Goal: Task Accomplishment & Management: Use online tool/utility

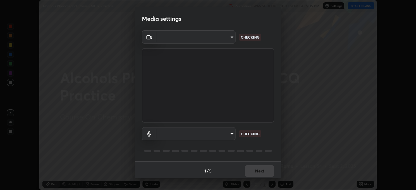
scroll to position [1, 0]
type input "0acba3b956650a6650c5664b97f3b396654fc9691dbf7dca78d34d57b57889b9"
type input "ce5dac5386b7165ef111ec0cceeb88a2088e5dafea1a1e31d92b60c0252cb551"
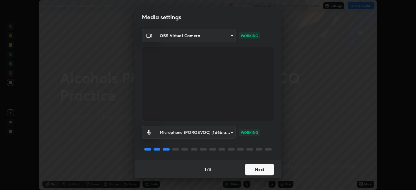
click at [251, 170] on button "Next" at bounding box center [259, 170] width 29 height 12
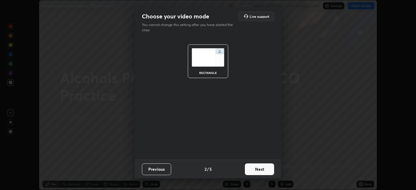
scroll to position [0, 0]
click at [252, 169] on button "Next" at bounding box center [259, 169] width 29 height 12
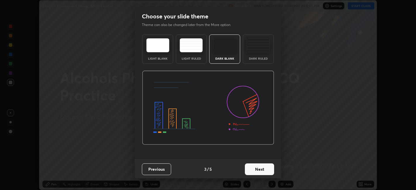
click at [252, 169] on button "Next" at bounding box center [259, 169] width 29 height 12
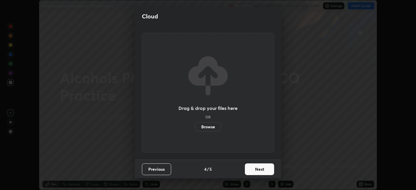
click at [253, 169] on button "Next" at bounding box center [259, 169] width 29 height 12
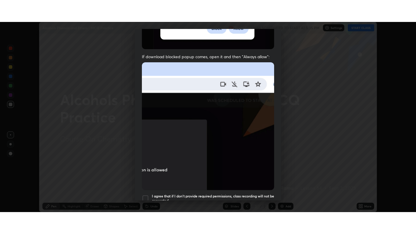
scroll to position [121, 0]
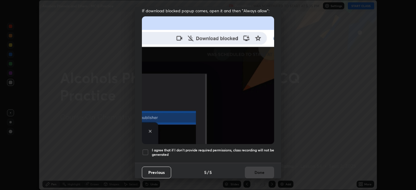
click at [249, 150] on h5 "I agree that if I don't provide required permissions, class recording will not …" at bounding box center [213, 152] width 122 height 9
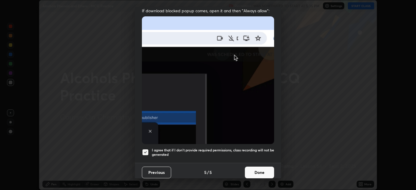
click at [253, 168] on button "Done" at bounding box center [259, 173] width 29 height 12
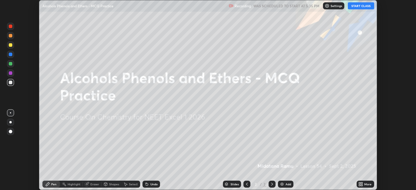
click at [356, 6] on button "START CLASS" at bounding box center [361, 5] width 26 height 7
click at [359, 184] on icon at bounding box center [359, 182] width 1 height 1
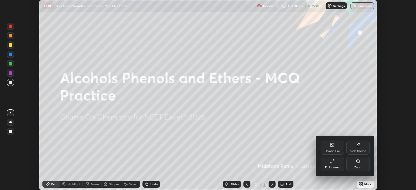
click at [292, 152] on div at bounding box center [208, 95] width 416 height 190
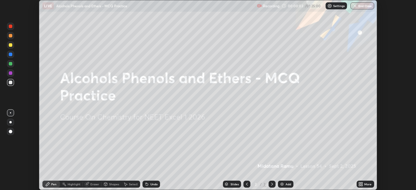
click at [291, 153] on div "Upload File Slide theme Full screen Zoom" at bounding box center [208, 95] width 416 height 190
click at [362, 184] on icon at bounding box center [361, 182] width 1 height 1
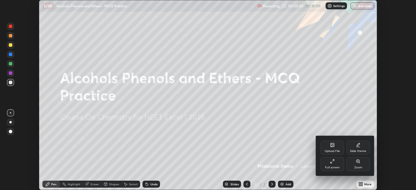
click at [333, 150] on div "Upload File" at bounding box center [331, 151] width 15 height 3
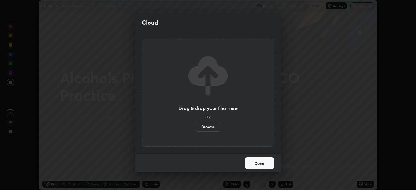
click at [213, 127] on label "Browse" at bounding box center [208, 126] width 26 height 9
click at [195, 127] on input "Browse" at bounding box center [195, 126] width 0 height 9
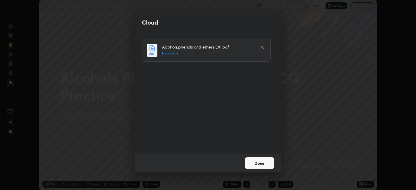
click at [260, 161] on button "Done" at bounding box center [259, 163] width 29 height 12
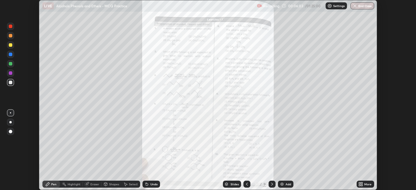
click at [365, 186] on div "More" at bounding box center [365, 184] width 18 height 7
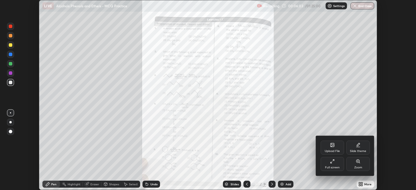
click at [328, 164] on div "Full screen" at bounding box center [331, 164] width 23 height 14
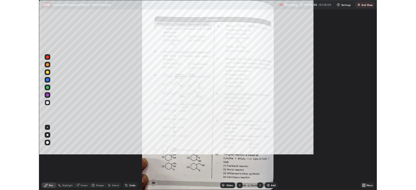
scroll to position [234, 416]
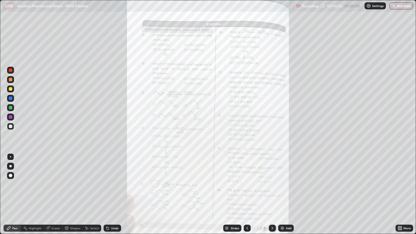
click at [407, 190] on div "More" at bounding box center [406, 228] width 7 height 3
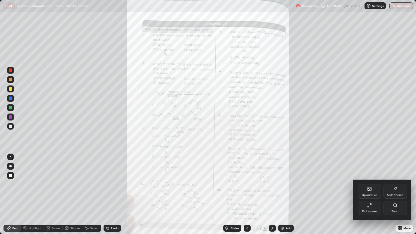
click at [391, 190] on div "Zoom" at bounding box center [394, 208] width 23 height 14
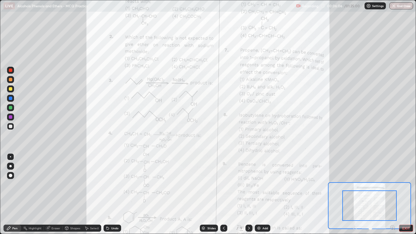
click at [392, 190] on icon at bounding box center [391, 227] width 1 height 0
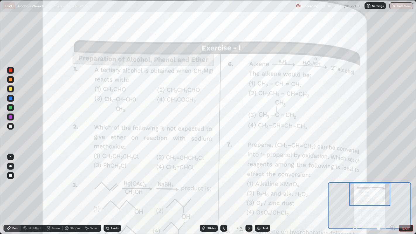
click at [11, 166] on div at bounding box center [10, 166] width 2 height 2
click at [11, 157] on div at bounding box center [10, 156] width 1 height 1
click at [13, 80] on div at bounding box center [10, 79] width 7 height 7
click at [10, 118] on div at bounding box center [11, 117] width 4 height 4
click at [10, 89] on div at bounding box center [11, 89] width 4 height 4
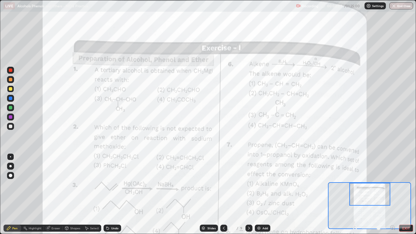
click at [10, 118] on div at bounding box center [11, 117] width 4 height 4
click at [109, 190] on div "Undo" at bounding box center [112, 227] width 18 height 7
click at [112, 190] on div "Undo" at bounding box center [112, 227] width 18 height 7
click at [12, 108] on div at bounding box center [11, 108] width 4 height 4
click at [10, 117] on div at bounding box center [11, 117] width 4 height 4
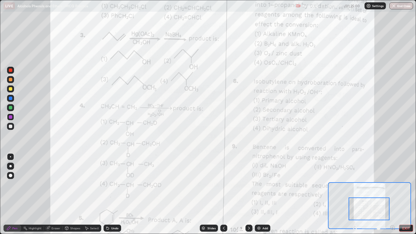
click at [113, 190] on div "Undo" at bounding box center [112, 227] width 18 height 7
click at [111, 190] on div "Undo" at bounding box center [114, 228] width 7 height 3
click at [116, 190] on div "Undo" at bounding box center [112, 227] width 18 height 7
click at [113, 190] on div "Undo" at bounding box center [114, 228] width 7 height 3
click at [116, 190] on div "Undo" at bounding box center [112, 227] width 18 height 7
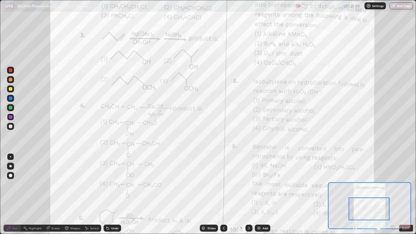
click at [111, 190] on div "Undo" at bounding box center [114, 228] width 7 height 3
click at [115, 190] on div "Undo" at bounding box center [114, 228] width 7 height 3
click at [111, 190] on div "Undo" at bounding box center [114, 228] width 7 height 3
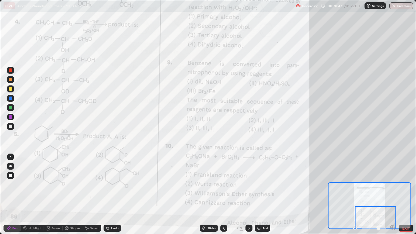
click at [248, 190] on icon at bounding box center [248, 228] width 5 height 5
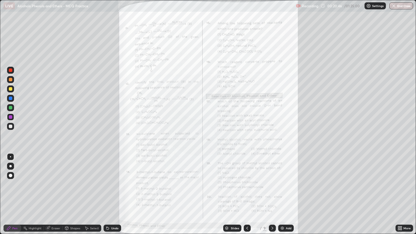
click at [398, 190] on icon at bounding box center [398, 226] width 1 height 1
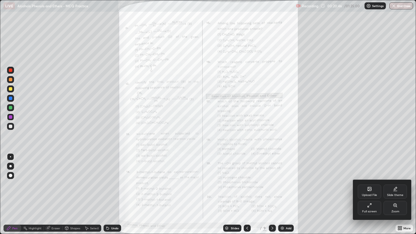
click at [395, 190] on div "Zoom" at bounding box center [394, 208] width 23 height 14
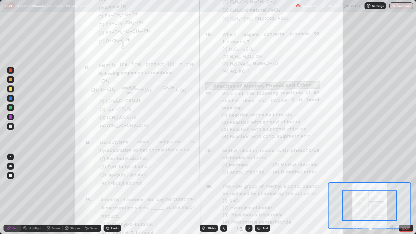
click at [392, 190] on icon at bounding box center [391, 227] width 1 height 0
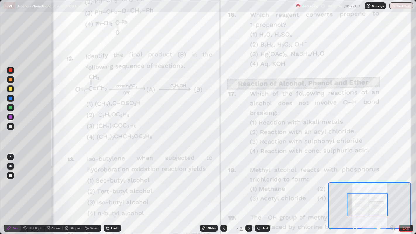
click at [107, 190] on icon at bounding box center [107, 228] width 2 height 2
click at [113, 190] on div "Undo" at bounding box center [114, 228] width 7 height 3
click at [115, 190] on div "Undo" at bounding box center [114, 228] width 7 height 3
click at [111, 190] on div "Undo" at bounding box center [114, 228] width 7 height 3
click at [110, 190] on div "Undo" at bounding box center [112, 227] width 18 height 7
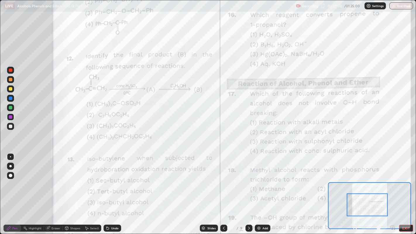
click at [110, 190] on div "Undo" at bounding box center [112, 227] width 18 height 7
click at [111, 190] on div "Undo" at bounding box center [114, 228] width 7 height 3
click at [112, 190] on div "Undo" at bounding box center [114, 228] width 7 height 3
click at [113, 190] on div "Undo" at bounding box center [114, 228] width 7 height 3
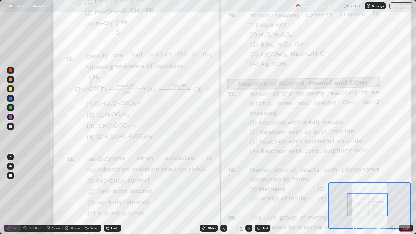
click at [113, 190] on div "Undo" at bounding box center [114, 228] width 7 height 3
click at [113, 190] on div "Undo" at bounding box center [112, 227] width 18 height 7
click at [111, 190] on div "Undo" at bounding box center [114, 228] width 7 height 3
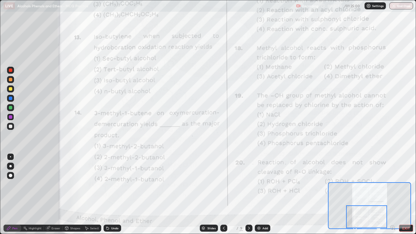
click at [223, 190] on icon at bounding box center [223, 228] width 5 height 5
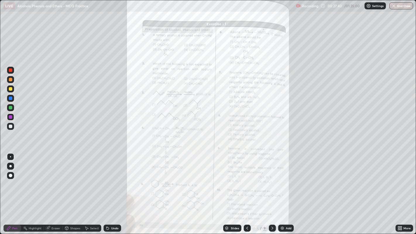
click at [400, 190] on icon at bounding box center [399, 228] width 5 height 5
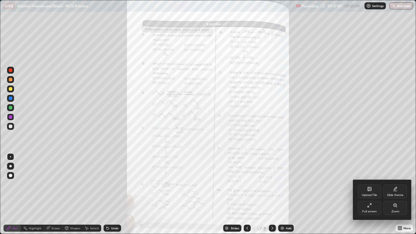
click at [394, 190] on div "Zoom" at bounding box center [395, 211] width 8 height 3
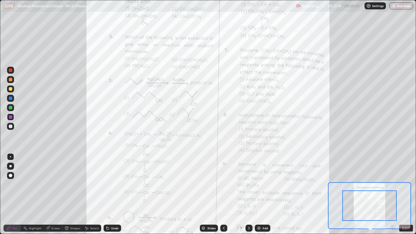
click at [392, 190] on icon at bounding box center [391, 227] width 1 height 0
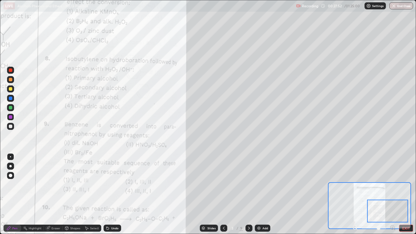
click at [248, 190] on icon at bounding box center [248, 228] width 5 height 5
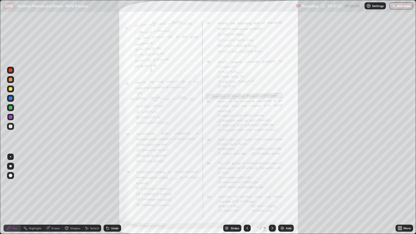
click at [400, 190] on icon at bounding box center [400, 228] width 1 height 1
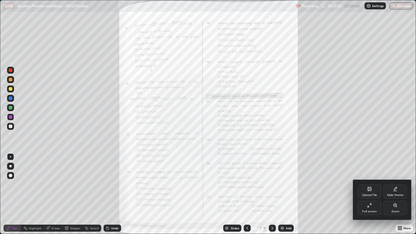
click at [397, 190] on div "Zoom" at bounding box center [395, 211] width 8 height 3
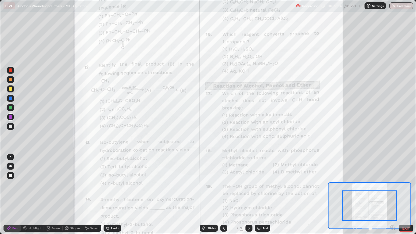
click at [391, 190] on icon at bounding box center [391, 227] width 1 height 0
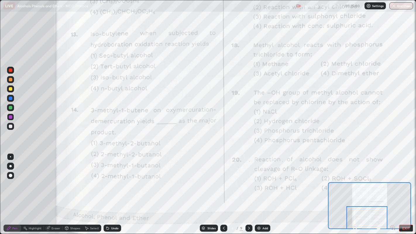
click at [10, 108] on div at bounding box center [11, 108] width 4 height 4
click at [10, 117] on div at bounding box center [11, 117] width 4 height 4
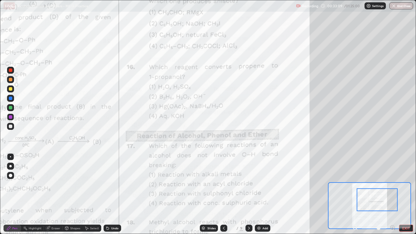
click at [113, 190] on div "Undo" at bounding box center [114, 228] width 7 height 3
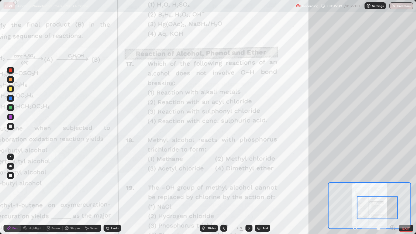
click at [403, 190] on button "EXIT" at bounding box center [406, 227] width 14 height 7
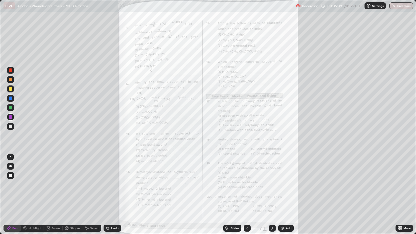
click at [400, 190] on icon at bounding box center [400, 226] width 1 height 1
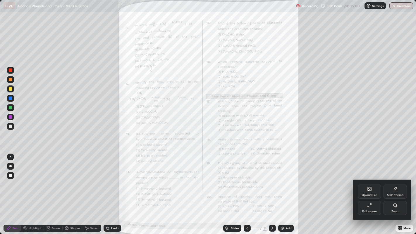
click at [371, 190] on div "Full screen" at bounding box center [368, 208] width 23 height 14
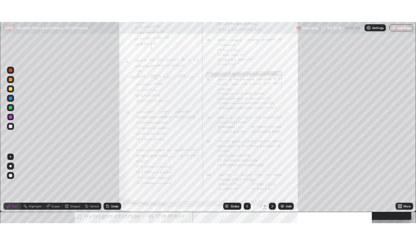
scroll to position [29041, 28815]
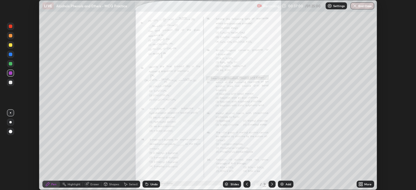
click at [360, 183] on icon at bounding box center [359, 182] width 1 height 1
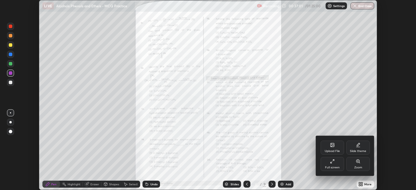
click at [326, 165] on div "Full screen" at bounding box center [331, 164] width 23 height 14
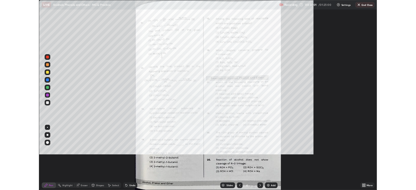
scroll to position [234, 416]
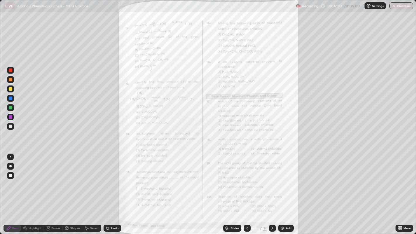
click at [400, 190] on icon at bounding box center [400, 226] width 1 height 1
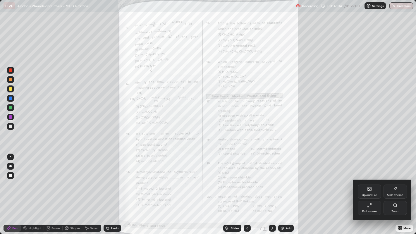
click at [393, 190] on div "Zoom" at bounding box center [394, 208] width 23 height 14
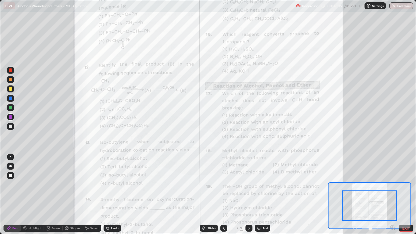
click at [392, 190] on icon at bounding box center [391, 227] width 1 height 0
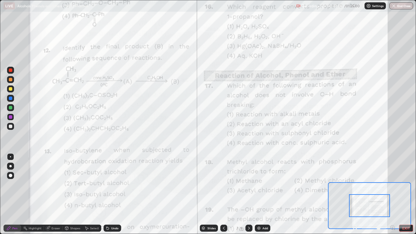
click at [54, 190] on div "Eraser" at bounding box center [55, 228] width 9 height 3
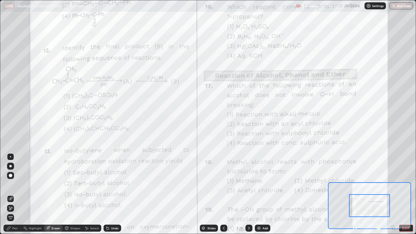
click at [12, 190] on div "Pen" at bounding box center [13, 227] width 18 height 7
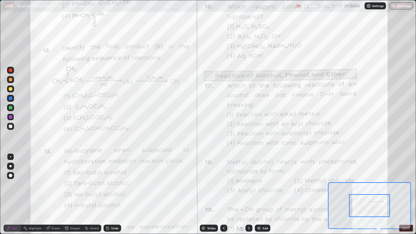
click at [11, 79] on div at bounding box center [11, 80] width 4 height 4
click at [402, 190] on button "EXIT" at bounding box center [406, 227] width 14 height 7
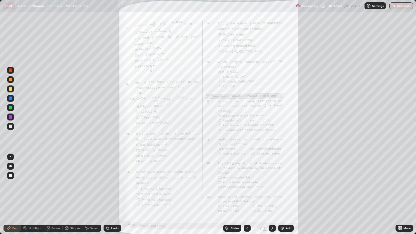
click at [395, 190] on div "More" at bounding box center [404, 227] width 18 height 7
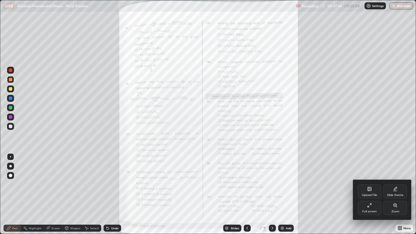
click at [371, 190] on div "Full screen" at bounding box center [369, 211] width 15 height 3
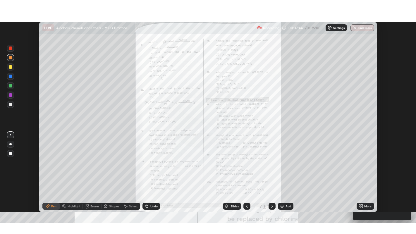
scroll to position [29041, 28815]
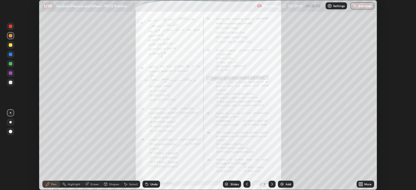
click at [359, 183] on icon at bounding box center [359, 182] width 1 height 1
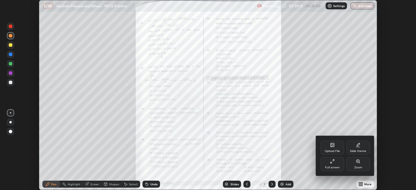
click at [336, 165] on div "Full screen" at bounding box center [331, 164] width 23 height 14
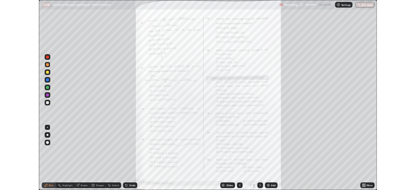
scroll to position [234, 416]
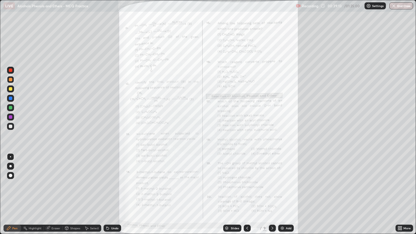
click at [401, 190] on icon at bounding box center [400, 228] width 1 height 1
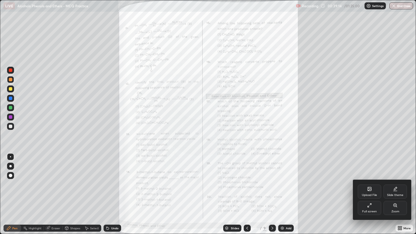
click at [392, 190] on div "Zoom" at bounding box center [394, 208] width 23 height 14
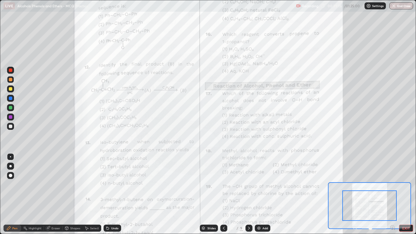
click at [392, 190] on icon at bounding box center [391, 227] width 1 height 0
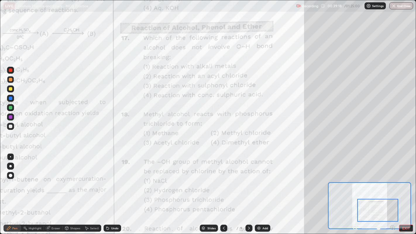
click at [10, 80] on div at bounding box center [11, 80] width 4 height 4
click at [12, 118] on div at bounding box center [10, 116] width 7 height 7
click at [12, 89] on div at bounding box center [11, 89] width 4 height 4
click at [13, 117] on div at bounding box center [10, 116] width 7 height 7
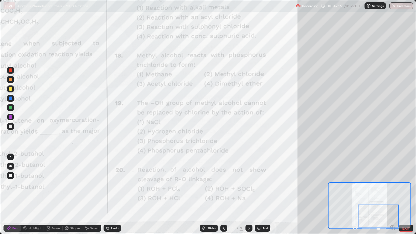
click at [248, 190] on icon at bounding box center [248, 228] width 5 height 5
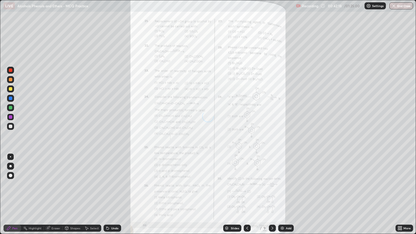
click at [400, 190] on icon at bounding box center [400, 228] width 1 height 1
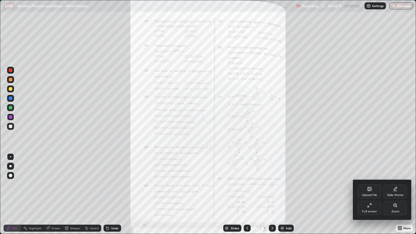
click at [393, 190] on div "Zoom" at bounding box center [394, 208] width 23 height 14
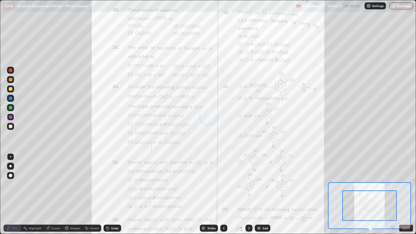
click at [393, 190] on icon at bounding box center [392, 227] width 6 height 6
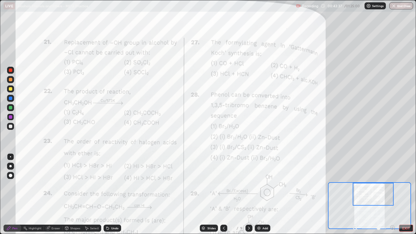
click at [49, 190] on icon at bounding box center [48, 228] width 5 height 5
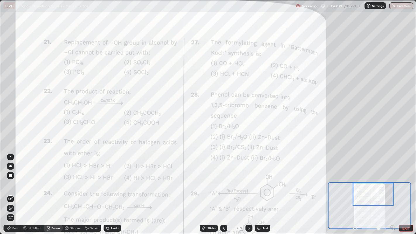
click at [12, 190] on div "Pen" at bounding box center [13, 227] width 18 height 7
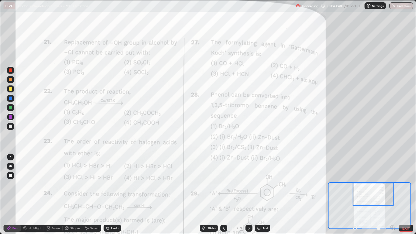
click at [112, 190] on div "Undo" at bounding box center [114, 228] width 7 height 3
click at [110, 190] on div "Undo" at bounding box center [112, 227] width 18 height 7
click at [111, 190] on div "Undo" at bounding box center [112, 227] width 18 height 7
click at [115, 190] on div "Undo" at bounding box center [112, 227] width 18 height 7
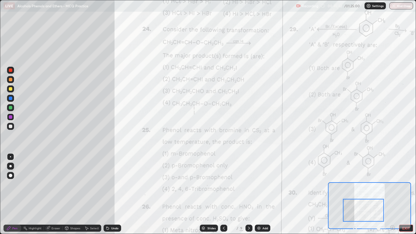
click at [112, 190] on div "Undo" at bounding box center [114, 228] width 7 height 3
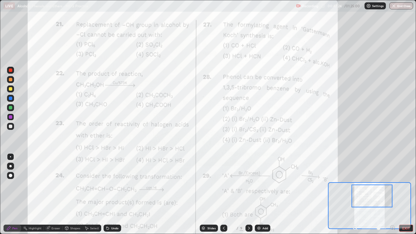
click at [405, 190] on button "EXIT" at bounding box center [406, 227] width 14 height 7
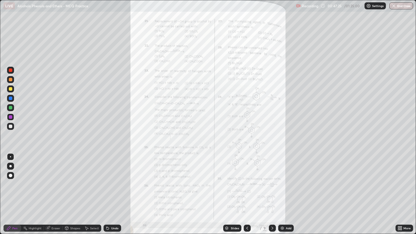
click at [398, 190] on icon at bounding box center [398, 228] width 1 height 1
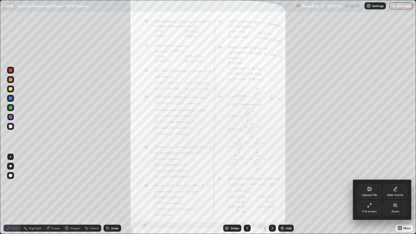
click at [370, 190] on div "Full screen" at bounding box center [368, 208] width 23 height 14
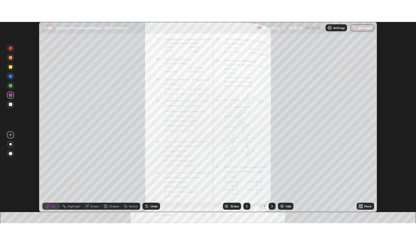
scroll to position [29041, 28815]
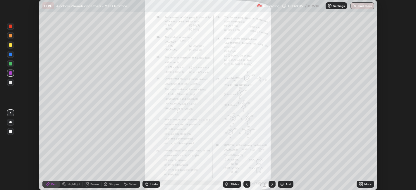
click at [358, 183] on div "More" at bounding box center [365, 184] width 18 height 7
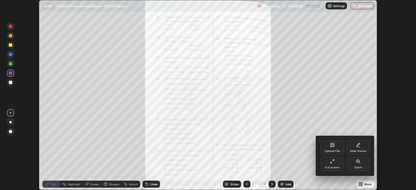
click at [331, 165] on div "Full screen" at bounding box center [331, 164] width 23 height 14
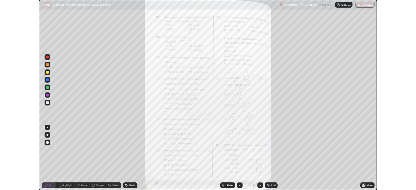
scroll to position [234, 416]
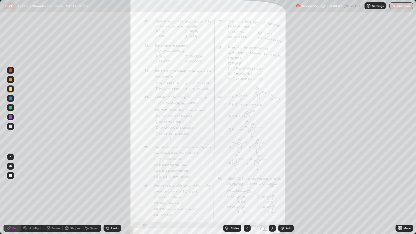
click at [401, 190] on icon at bounding box center [400, 226] width 1 height 1
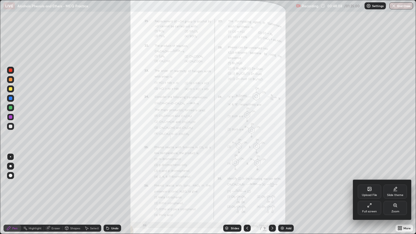
click at [395, 190] on div "Zoom" at bounding box center [394, 208] width 23 height 14
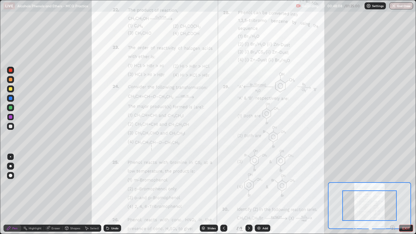
click at [392, 190] on icon at bounding box center [392, 227] width 6 height 6
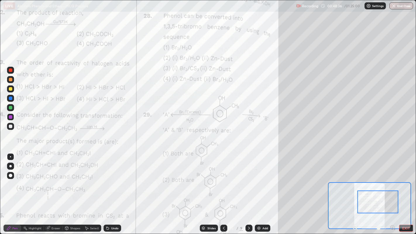
click at [114, 190] on div "Undo" at bounding box center [112, 227] width 18 height 7
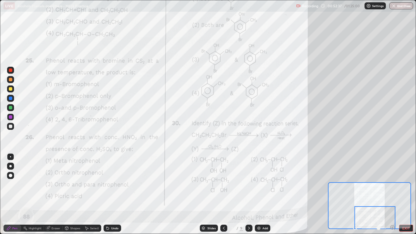
click at [248, 190] on icon at bounding box center [248, 228] width 5 height 5
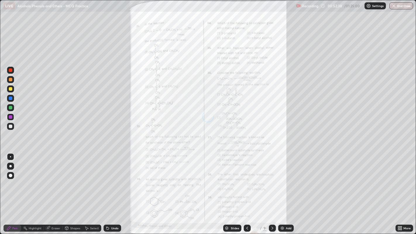
click at [400, 190] on icon at bounding box center [399, 228] width 5 height 5
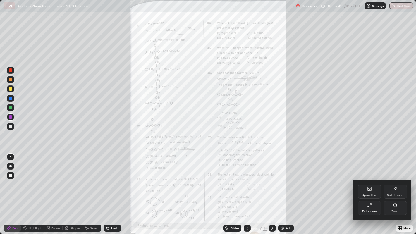
click at [393, 190] on div "Zoom" at bounding box center [394, 208] width 23 height 14
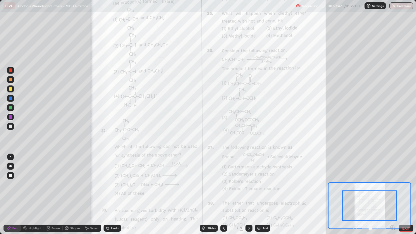
click at [392, 190] on icon at bounding box center [392, 227] width 4 height 4
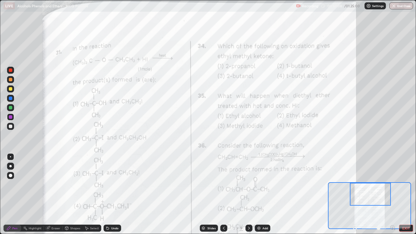
click at [55, 190] on div "Eraser" at bounding box center [55, 228] width 9 height 3
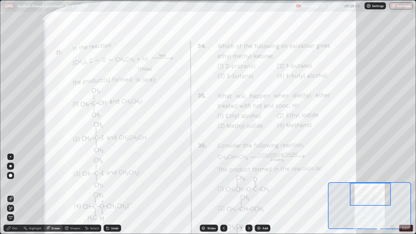
click at [15, 190] on div "Pen" at bounding box center [13, 227] width 18 height 7
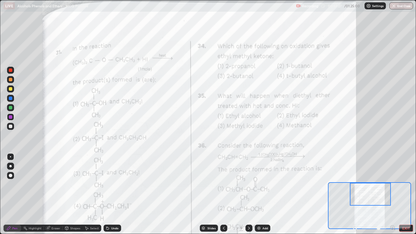
click at [115, 190] on div "Undo" at bounding box center [112, 227] width 18 height 7
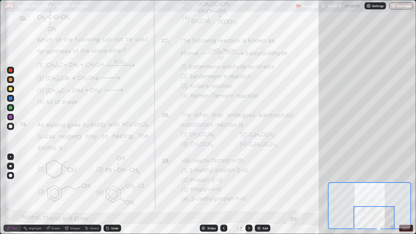
click at [248, 190] on icon at bounding box center [248, 228] width 5 height 5
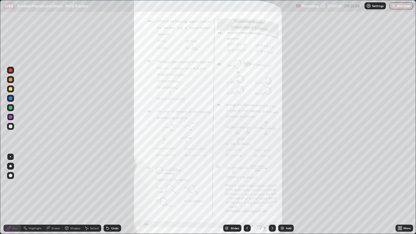
click at [401, 190] on icon at bounding box center [400, 226] width 1 height 1
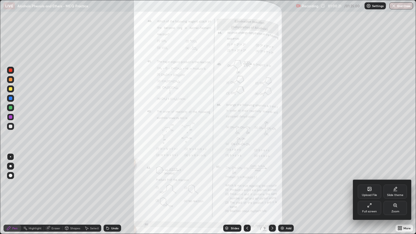
click at [396, 190] on div "Zoom" at bounding box center [395, 211] width 8 height 3
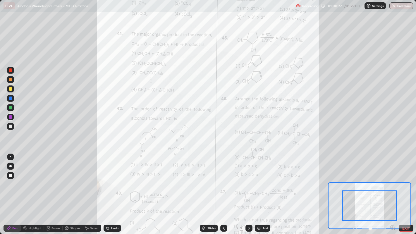
click at [392, 190] on icon at bounding box center [391, 227] width 1 height 0
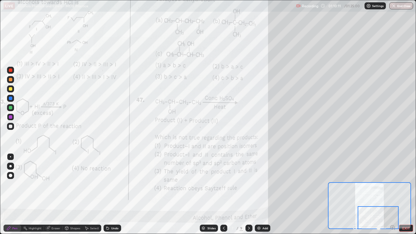
click at [248, 190] on icon at bounding box center [248, 228] width 5 height 5
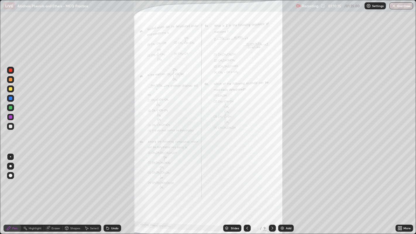
click at [398, 190] on icon at bounding box center [398, 228] width 1 height 1
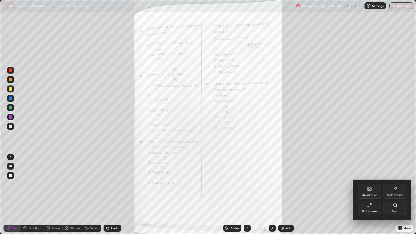
click at [395, 190] on div "Zoom" at bounding box center [394, 208] width 23 height 14
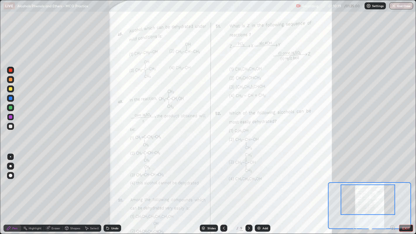
click at [392, 190] on icon at bounding box center [391, 227] width 1 height 0
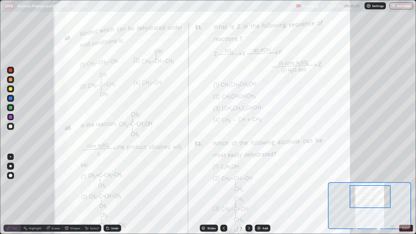
click at [115, 190] on div "Undo" at bounding box center [114, 228] width 7 height 3
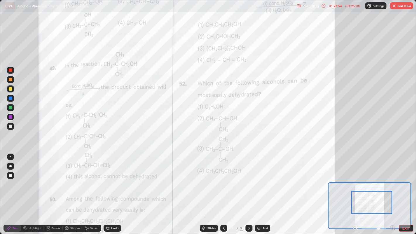
click at [404, 190] on button "EXIT" at bounding box center [406, 227] width 14 height 7
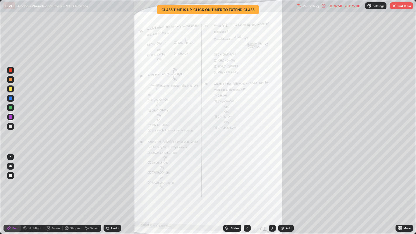
click at [403, 190] on div "More" at bounding box center [406, 228] width 7 height 3
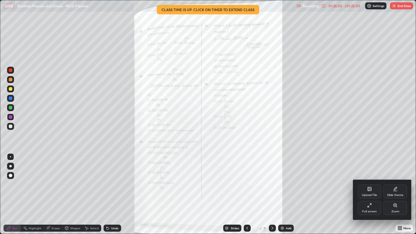
click at [370, 190] on icon at bounding box center [369, 203] width 1 height 1
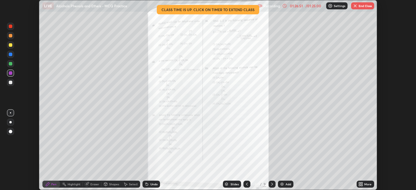
scroll to position [29041, 28815]
click at [358, 7] on button "End Class" at bounding box center [362, 5] width 23 height 7
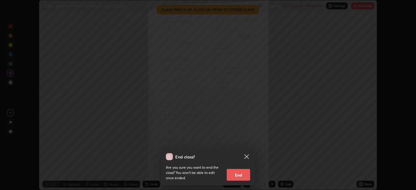
click at [236, 174] on button "End" at bounding box center [238, 175] width 23 height 12
